Goal: Task Accomplishment & Management: Manage account settings

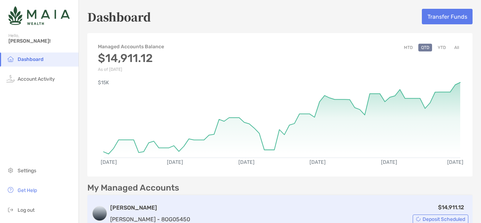
click at [428, 217] on span "Deposit Scheduled" at bounding box center [444, 219] width 43 height 4
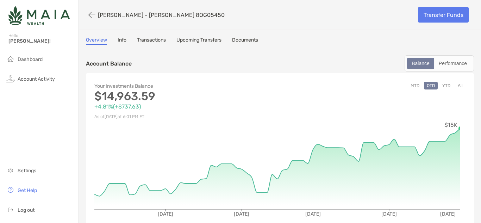
click at [198, 43] on link "Upcoming Transfers" at bounding box center [198, 41] width 45 height 8
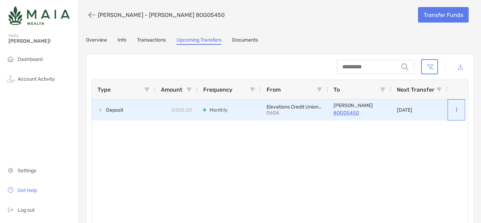
click at [455, 108] on button at bounding box center [456, 109] width 6 height 7
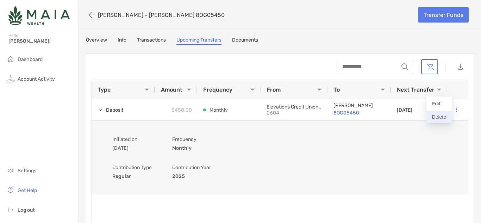
click at [442, 120] on button "Delete" at bounding box center [439, 117] width 25 height 12
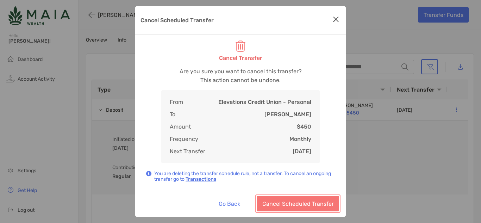
click at [304, 202] on button "Cancel Scheduled Transfer" at bounding box center [298, 203] width 82 height 15
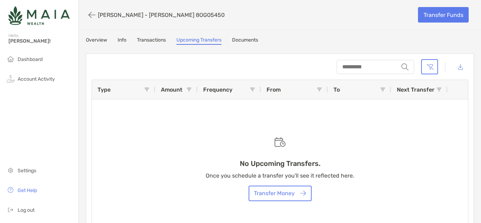
click at [451, 5] on div "[PERSON_NAME] - [PERSON_NAME] 8OG05450 Transfer Funds" at bounding box center [280, 15] width 402 height 30
click at [275, 23] on div "[PERSON_NAME] - [PERSON_NAME] 8OG05450 Transfer Funds" at bounding box center [280, 15] width 402 height 30
click at [22, 213] on span "Log out" at bounding box center [26, 210] width 17 height 6
